Goal: Check status

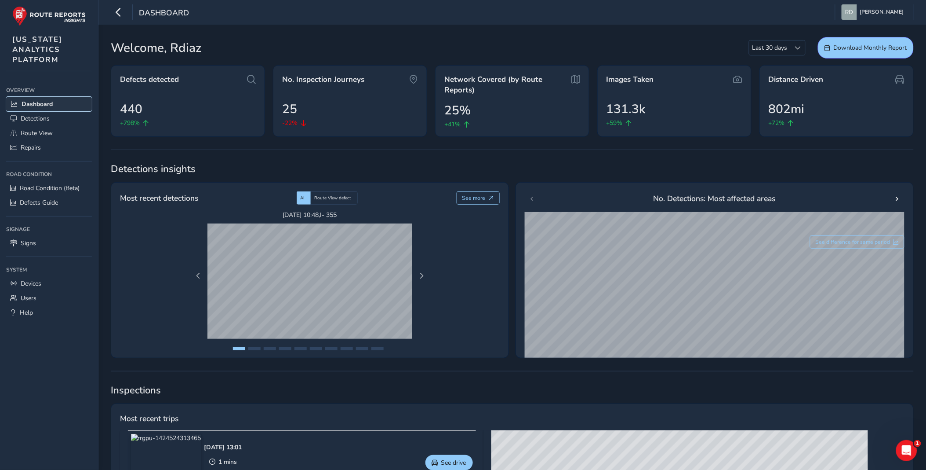
click at [26, 98] on link "Dashboard" at bounding box center [49, 104] width 86 height 15
click at [63, 128] on link "Route View" at bounding box center [49, 133] width 86 height 15
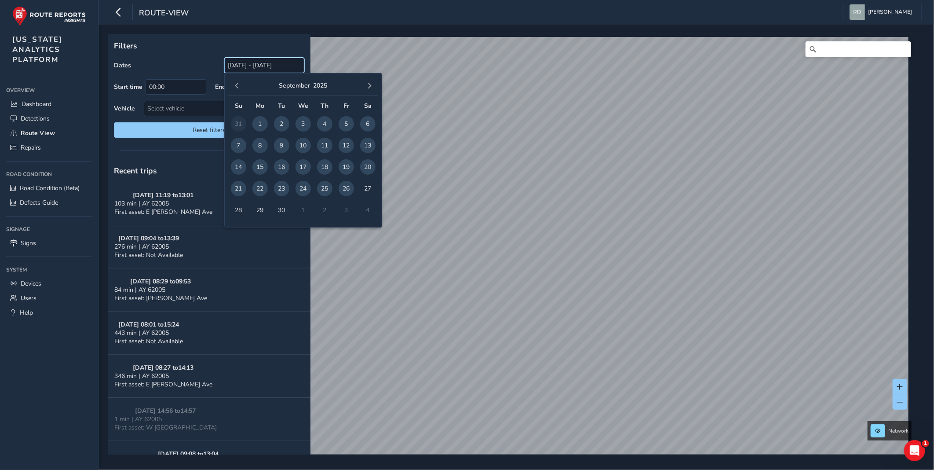
click at [270, 63] on input "[DATE] - [DATE]" at bounding box center [264, 65] width 80 height 15
click at [262, 123] on span "1" at bounding box center [259, 123] width 15 height 15
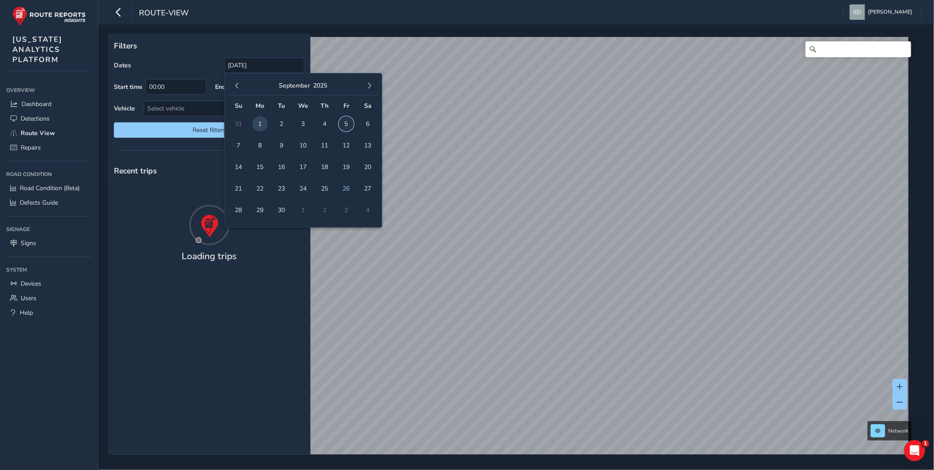
click at [344, 123] on span "5" at bounding box center [346, 123] width 15 height 15
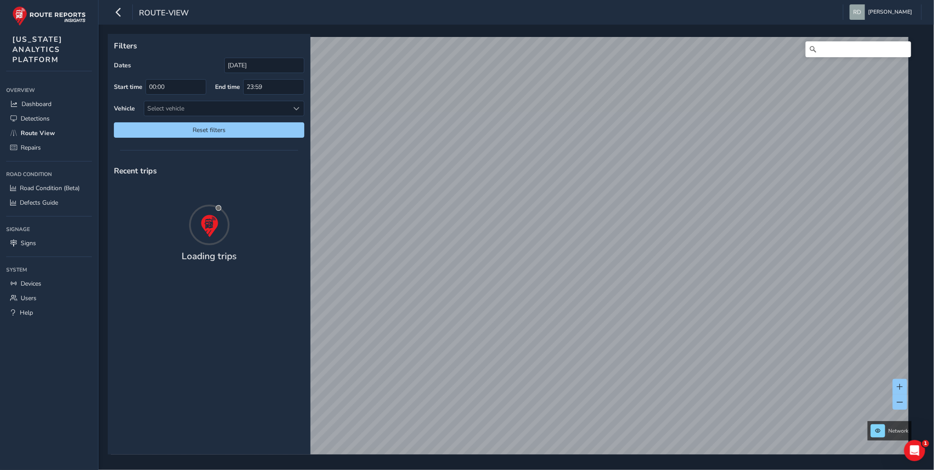
type input "[DATE] - [DATE]"
